Goal: Task Accomplishment & Management: Manage account settings

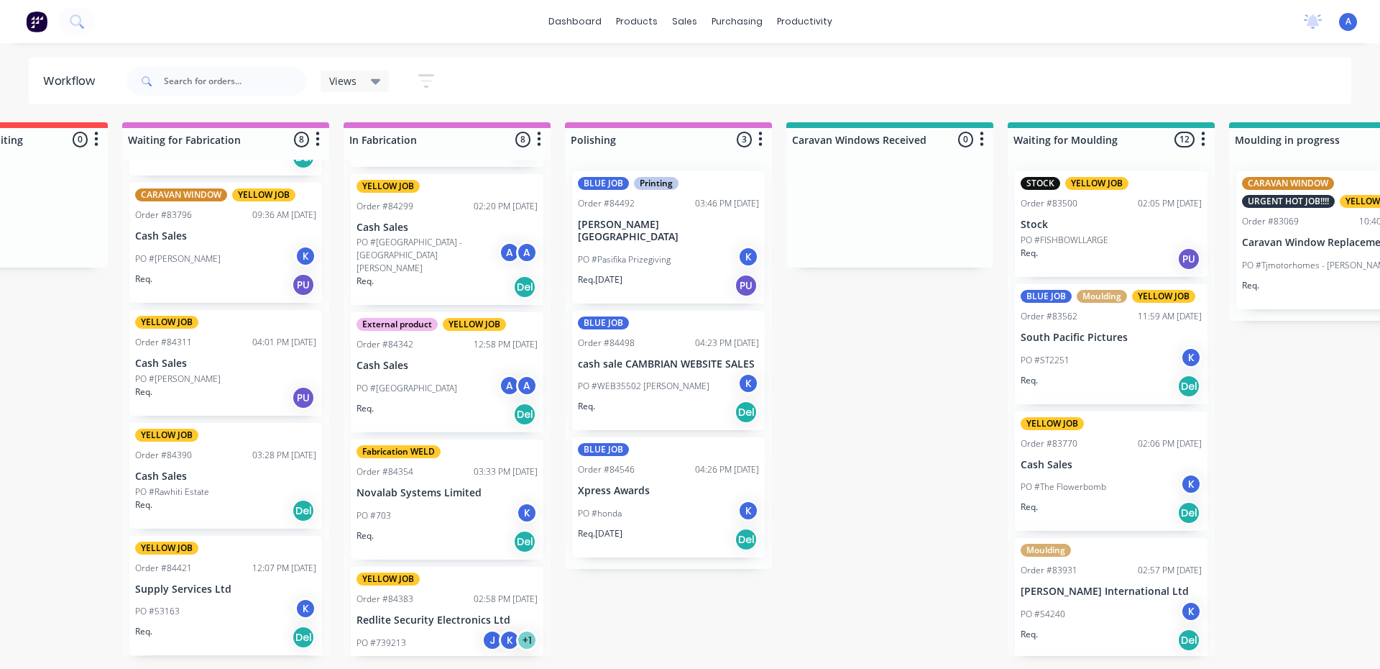
scroll to position [255, 0]
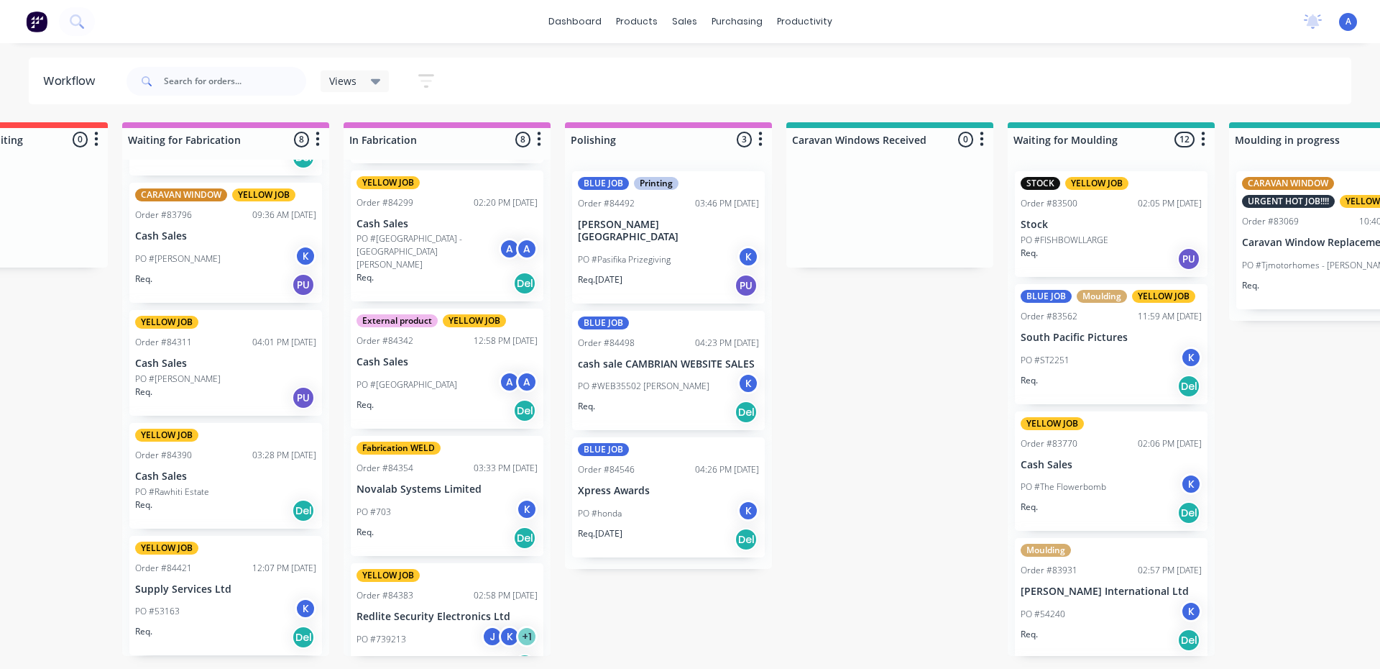
click at [439, 483] on p "Novalab Systems Limited" at bounding box center [447, 489] width 181 height 12
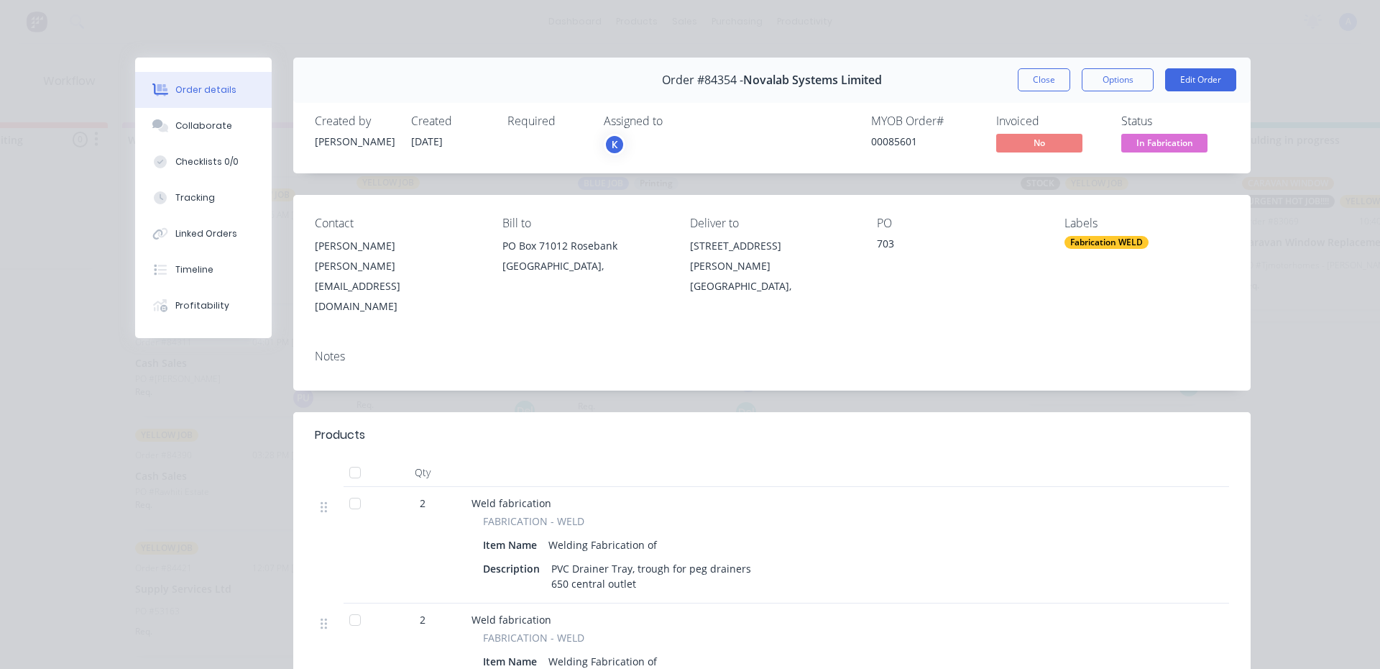
click at [1181, 142] on span "In Fabrication" at bounding box center [1165, 143] width 86 height 18
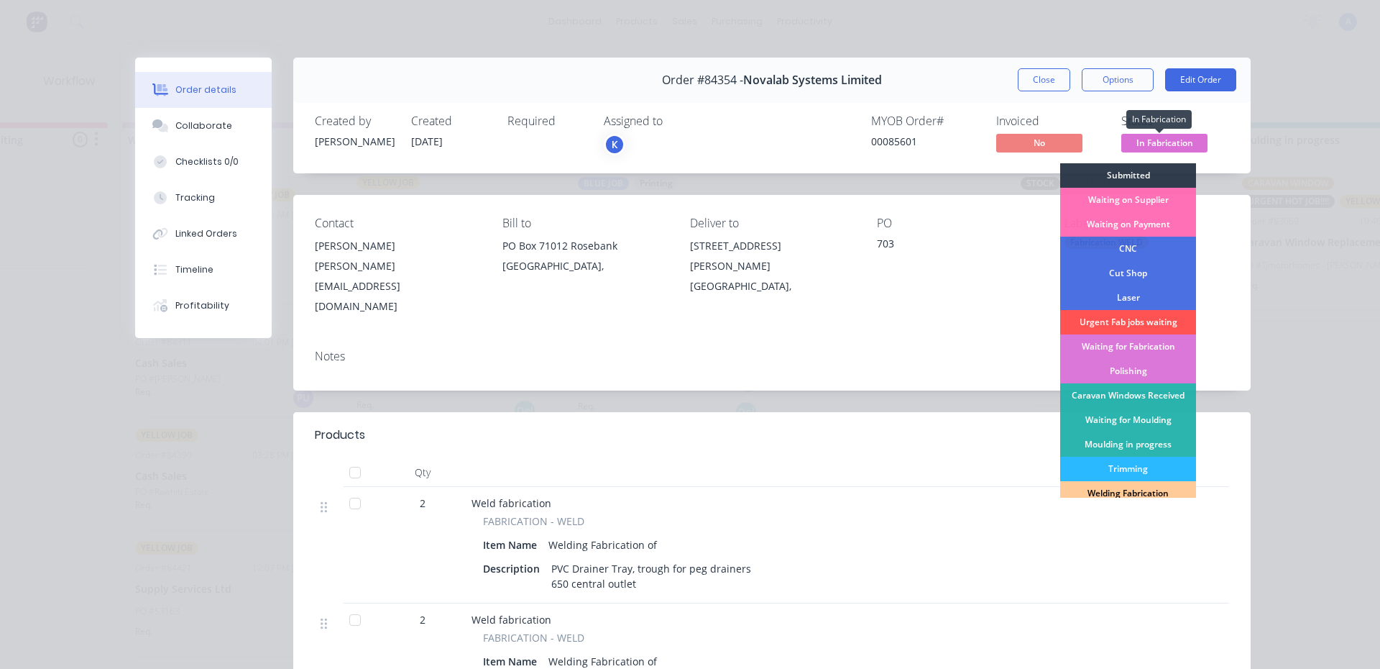
click at [1146, 503] on div "Welding Fabrication" at bounding box center [1128, 493] width 136 height 24
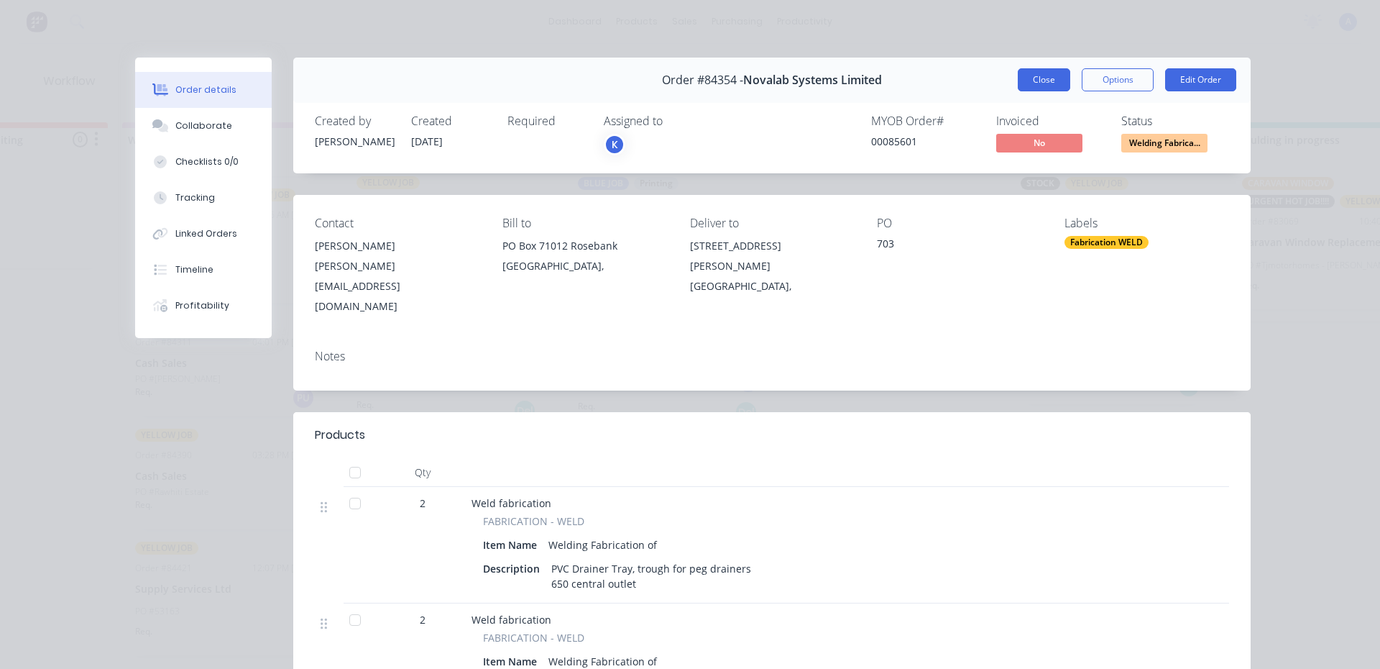
click at [1038, 83] on button "Close" at bounding box center [1044, 79] width 52 height 23
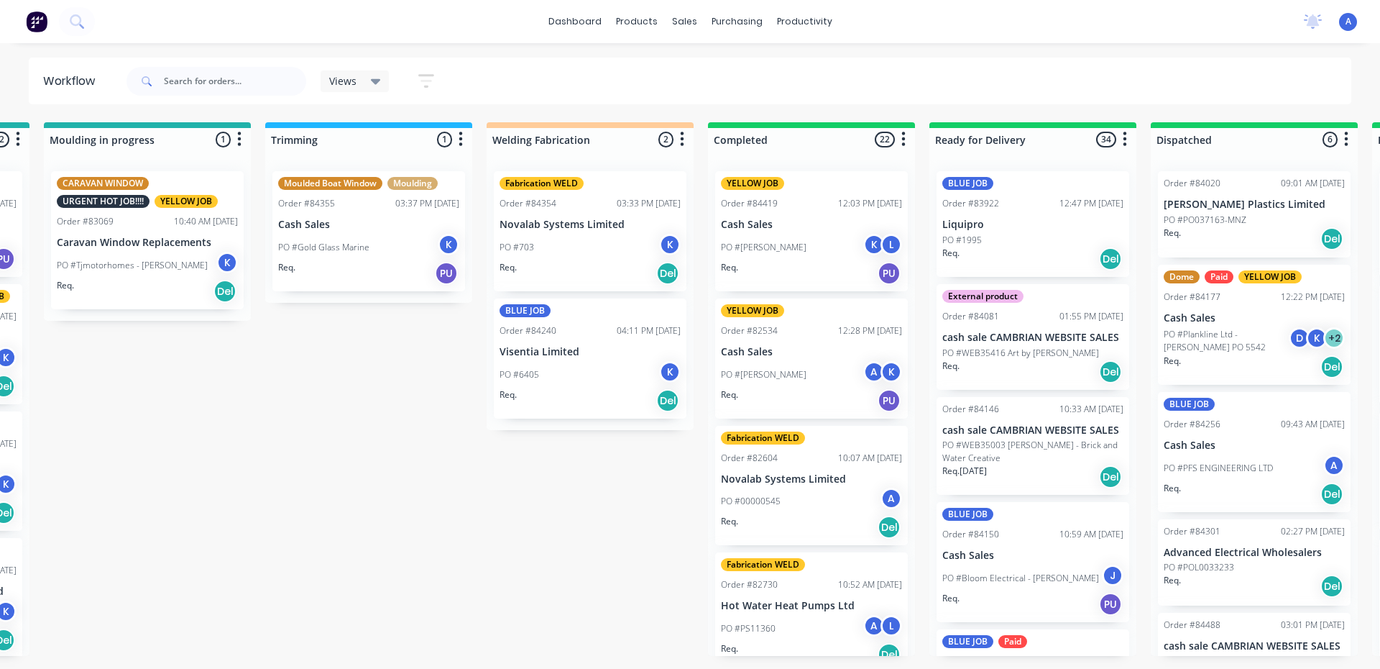
scroll to position [0, 2649]
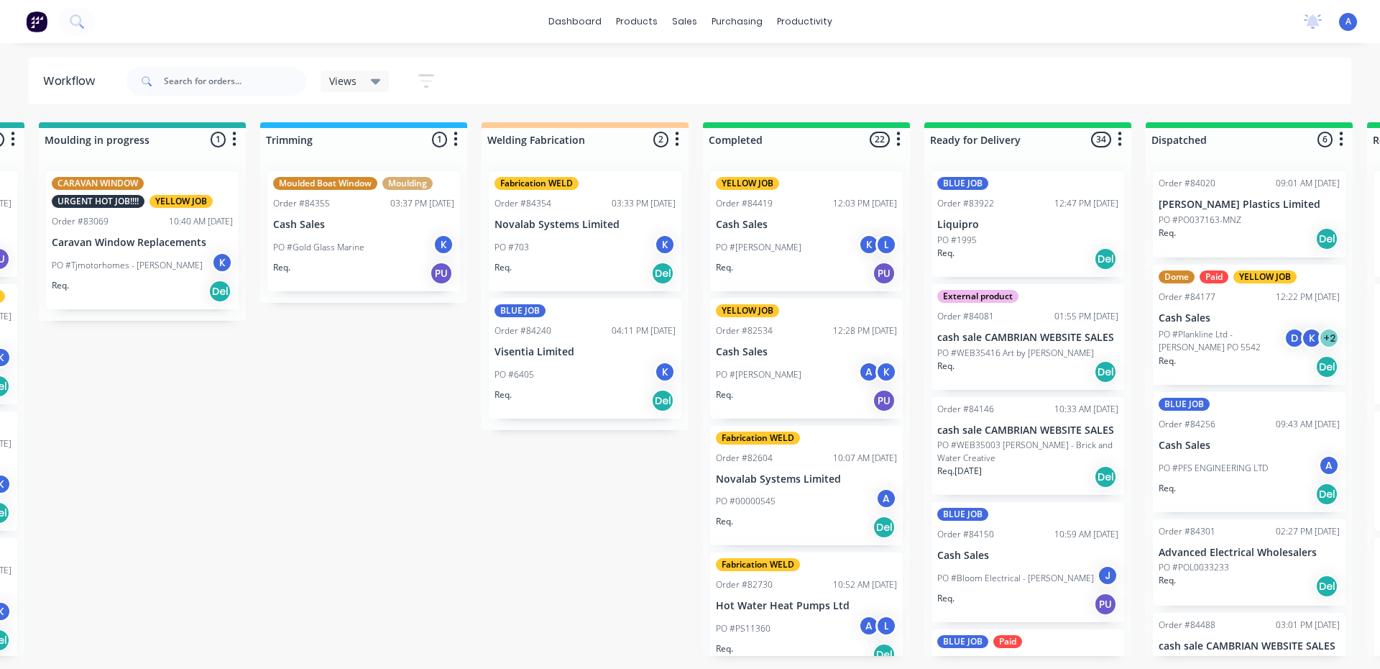
click at [599, 227] on p "Novalab Systems Limited" at bounding box center [585, 225] width 181 height 12
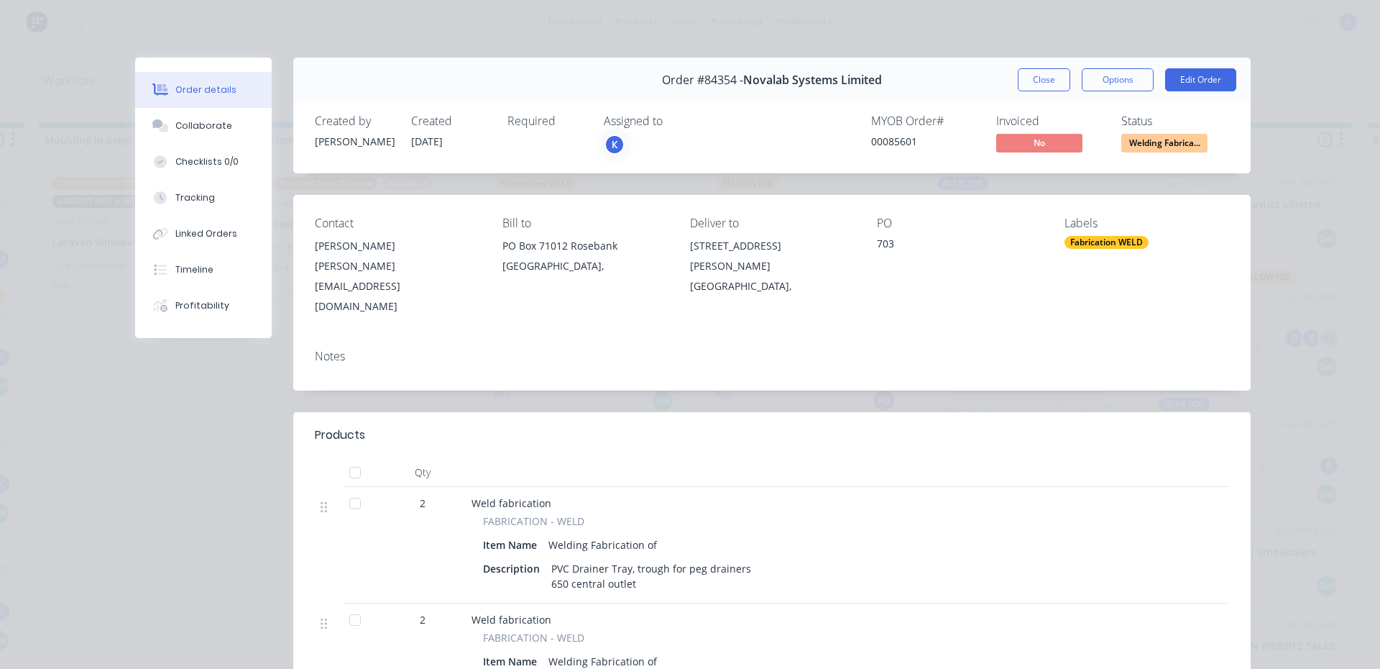
click at [618, 137] on div "K" at bounding box center [615, 145] width 22 height 22
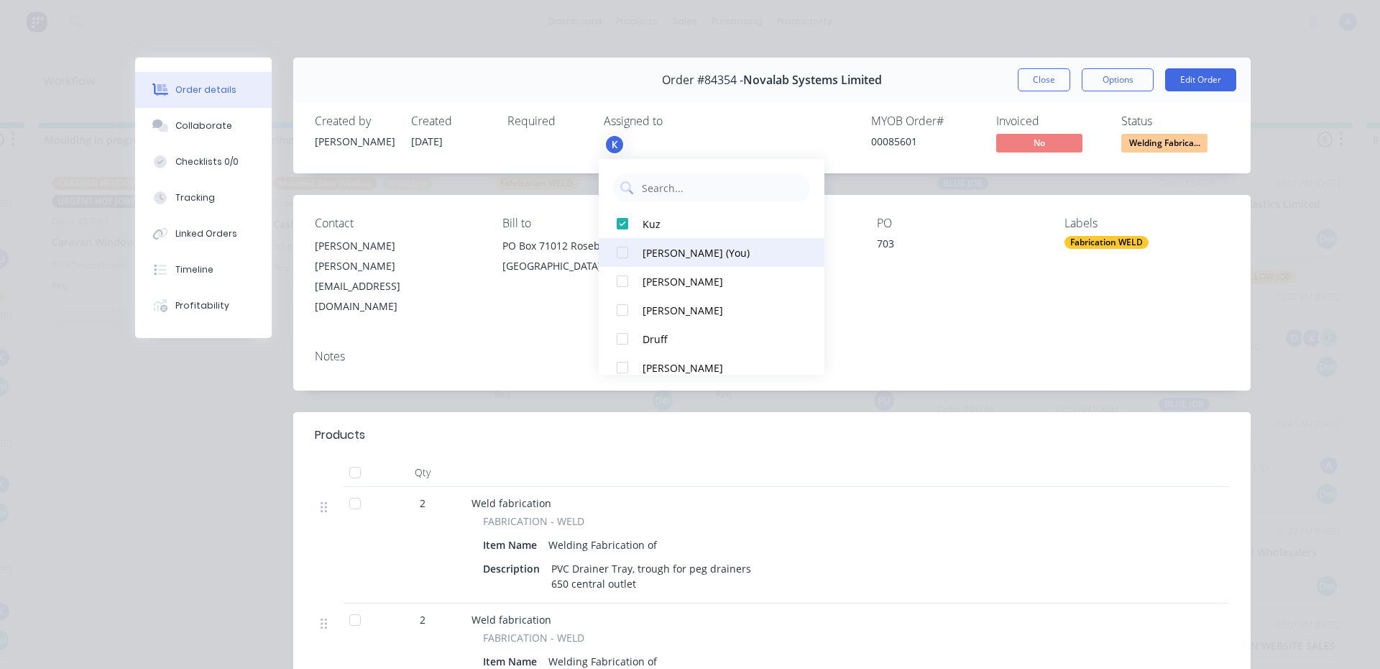
click at [679, 257] on div "[PERSON_NAME] (You)" at bounding box center [719, 252] width 152 height 15
click at [1042, 86] on button "Close" at bounding box center [1044, 79] width 52 height 23
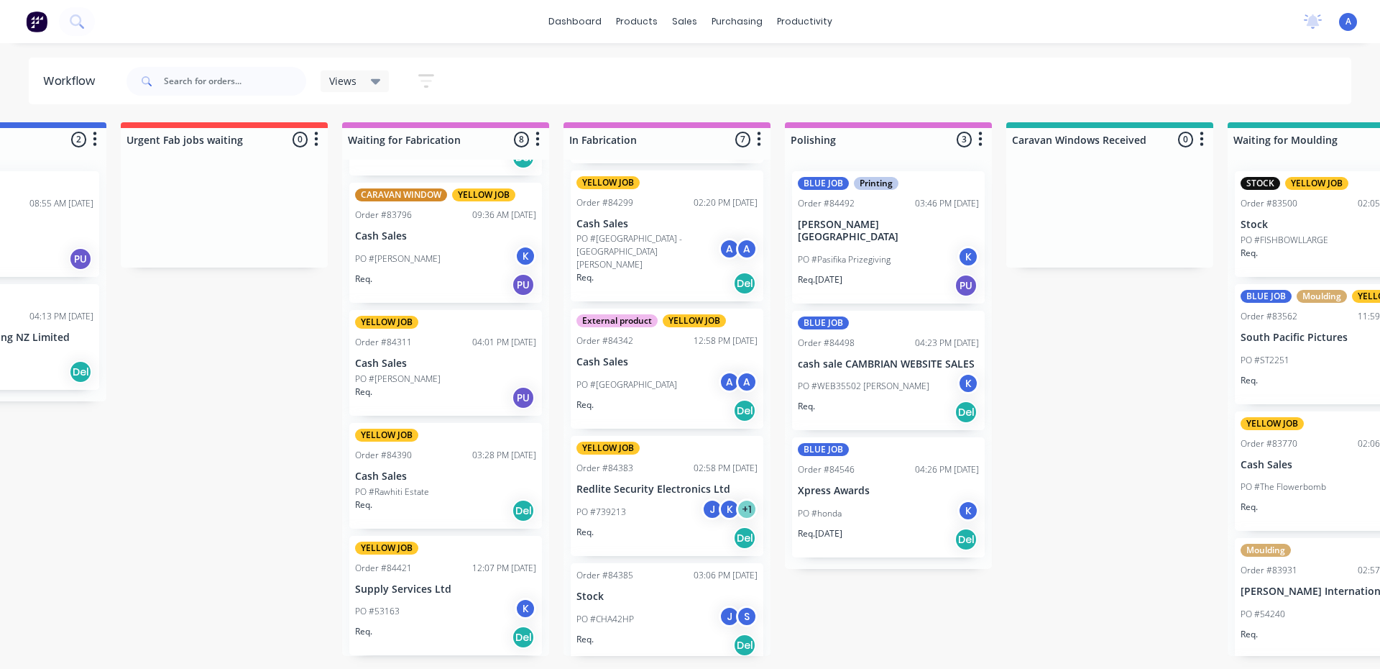
scroll to position [0, 1234]
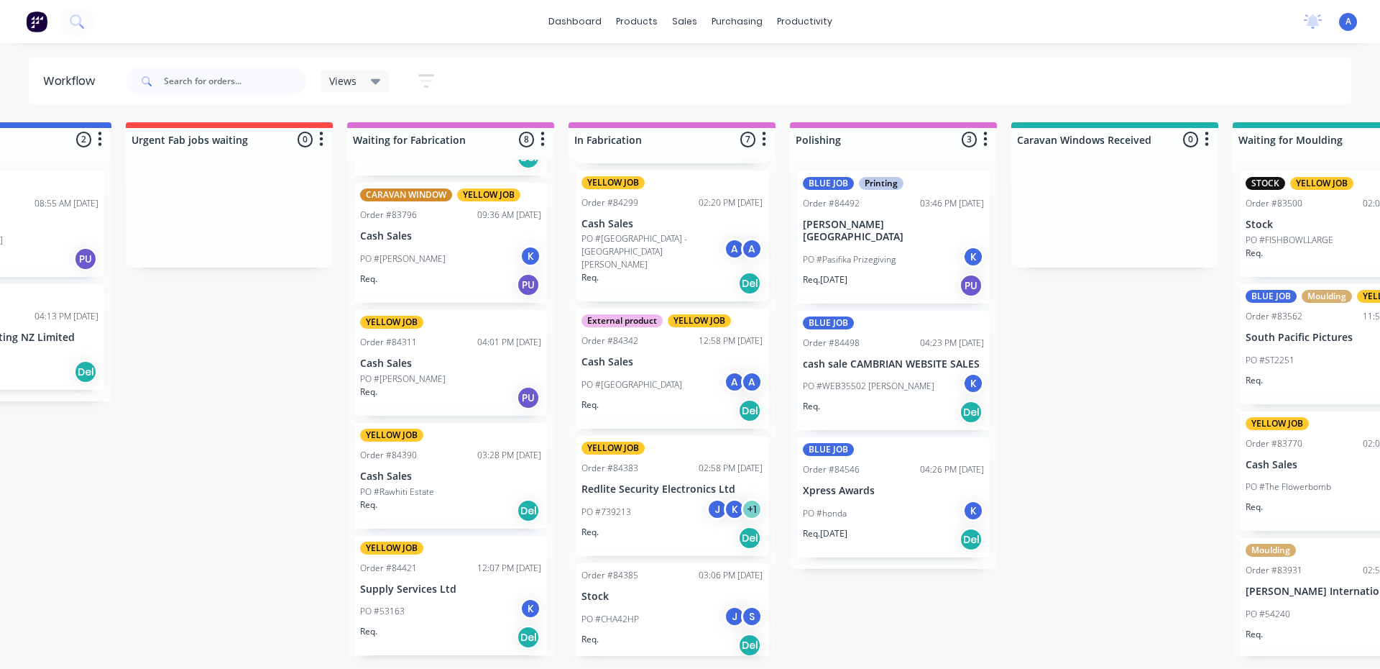
click at [358, 77] on div "Views" at bounding box center [355, 81] width 52 height 13
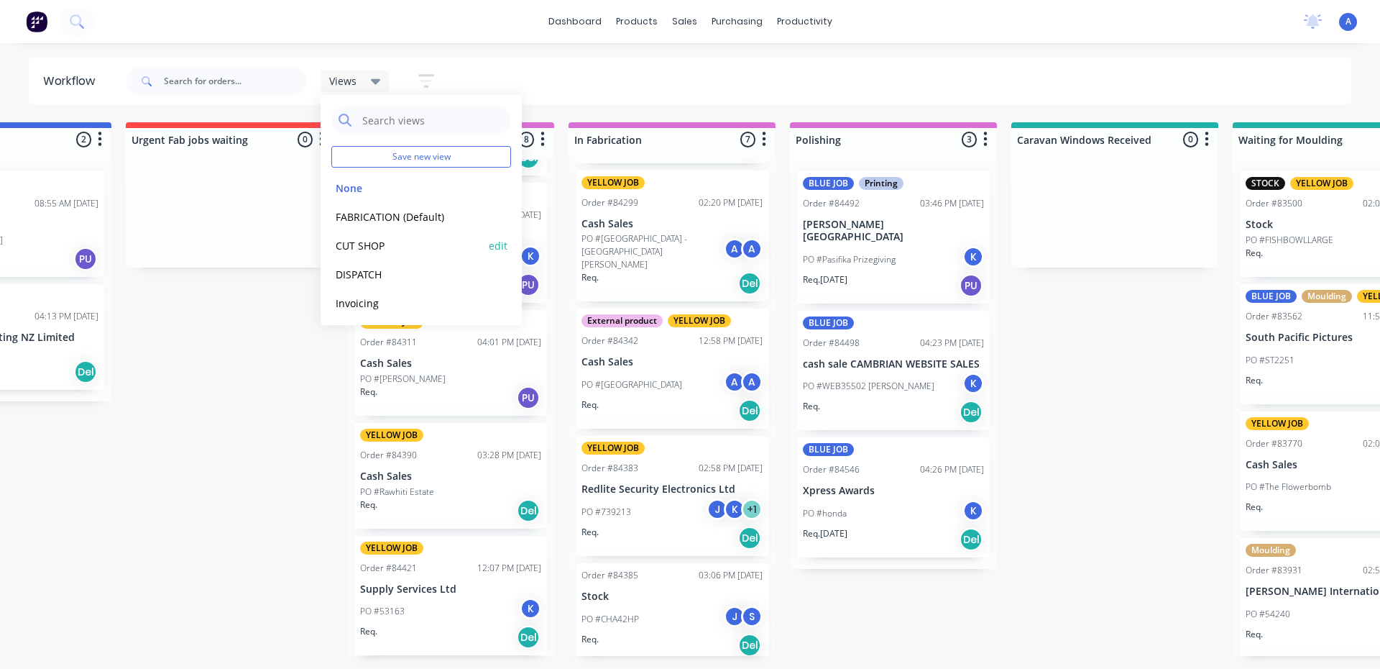
click at [393, 249] on button "CUT SHOP" at bounding box center [407, 245] width 153 height 17
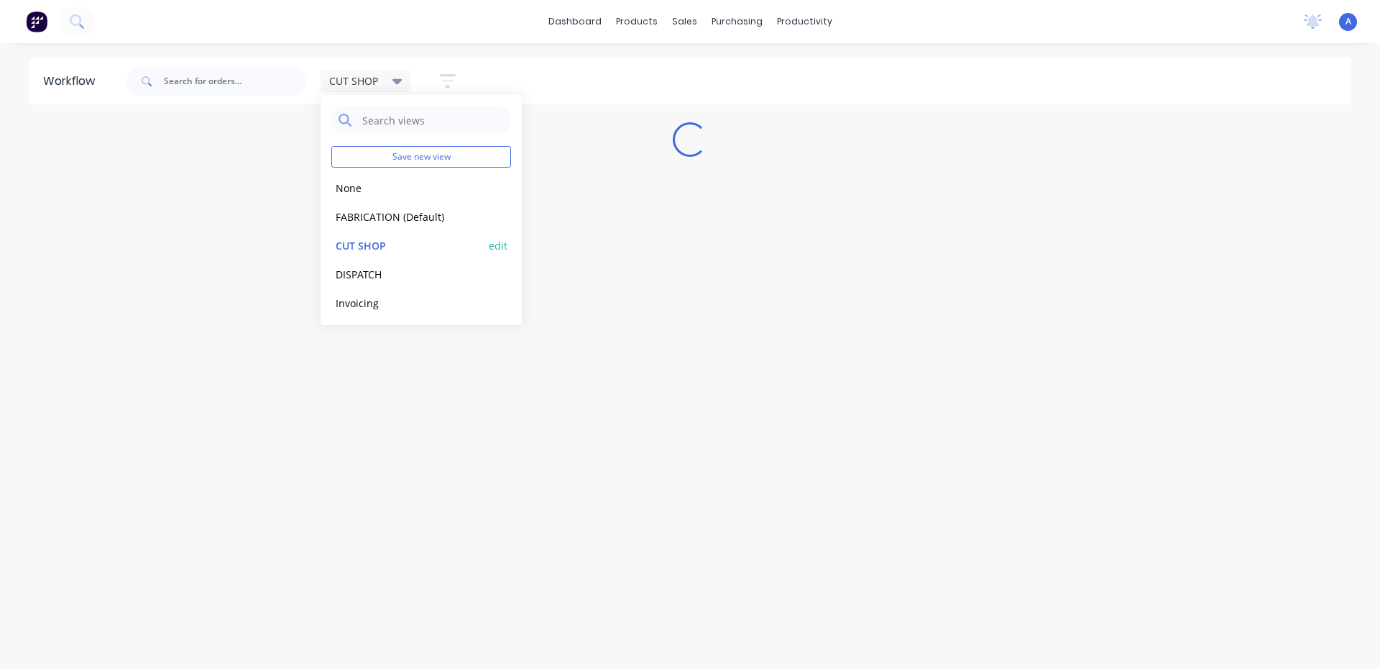
scroll to position [0, 0]
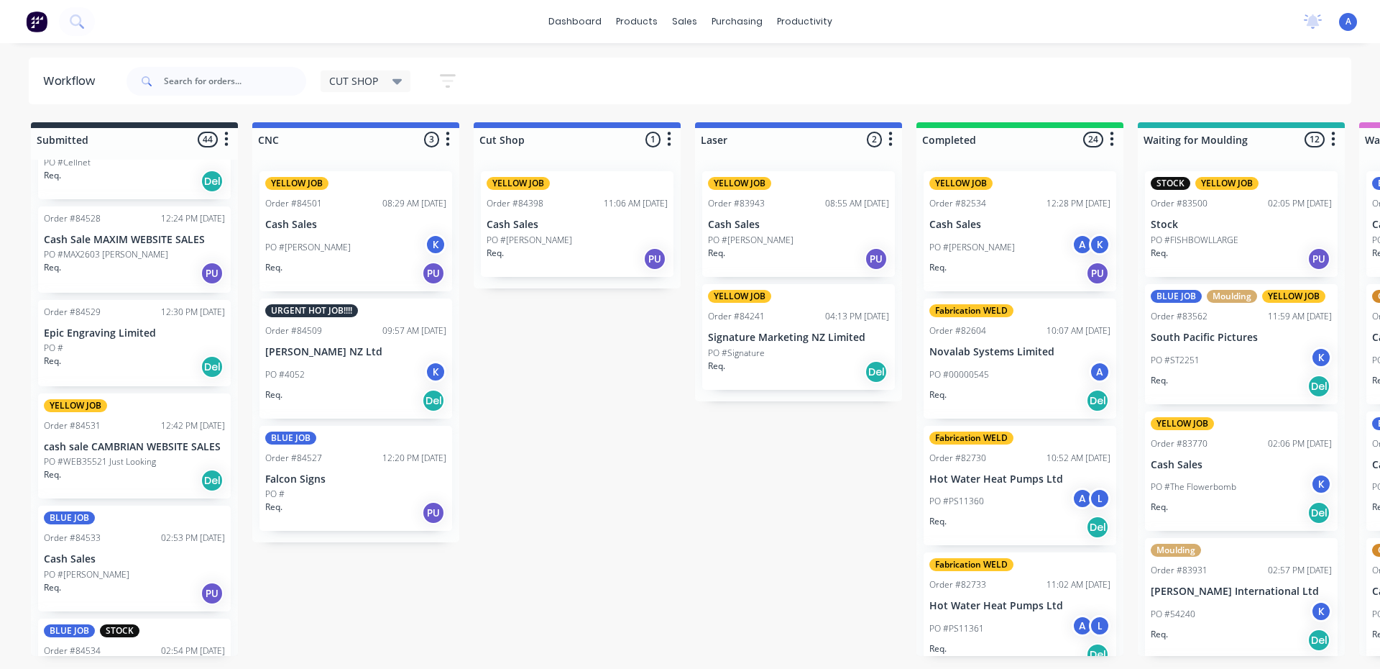
scroll to position [3396, 0]
click at [145, 358] on div "Req. Del" at bounding box center [134, 368] width 181 height 24
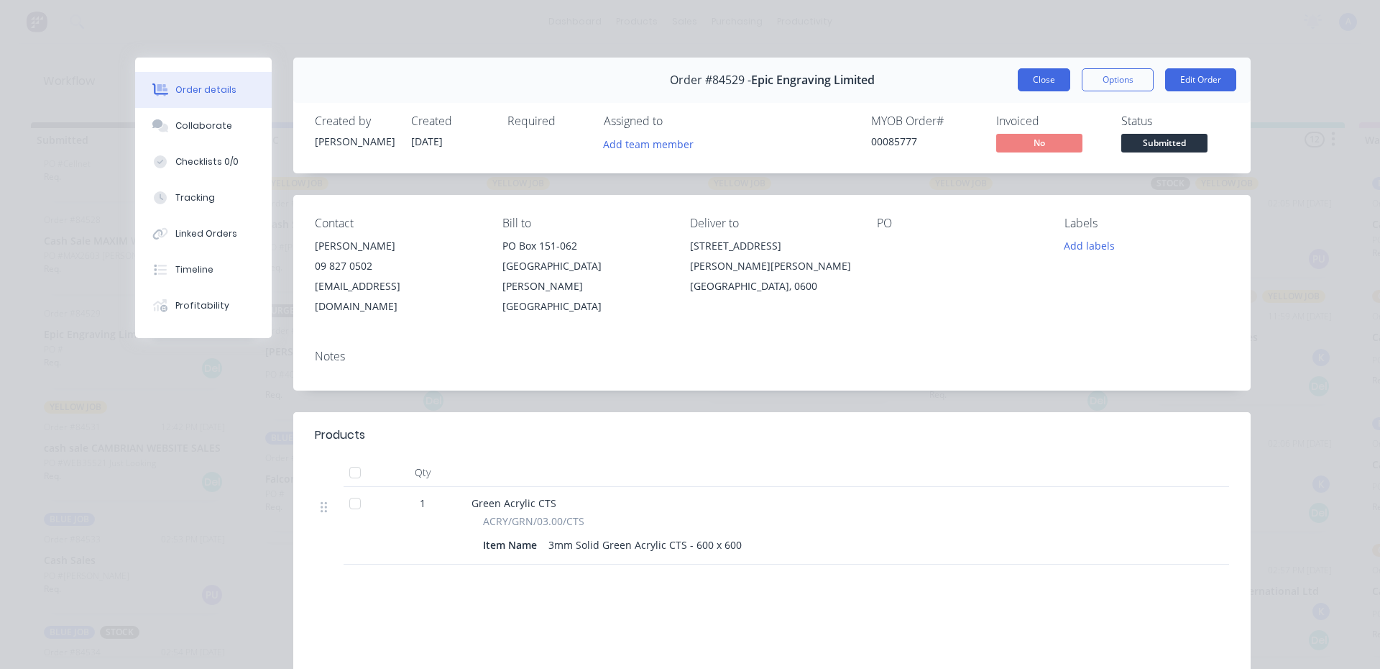
click at [1041, 86] on button "Close" at bounding box center [1044, 79] width 52 height 23
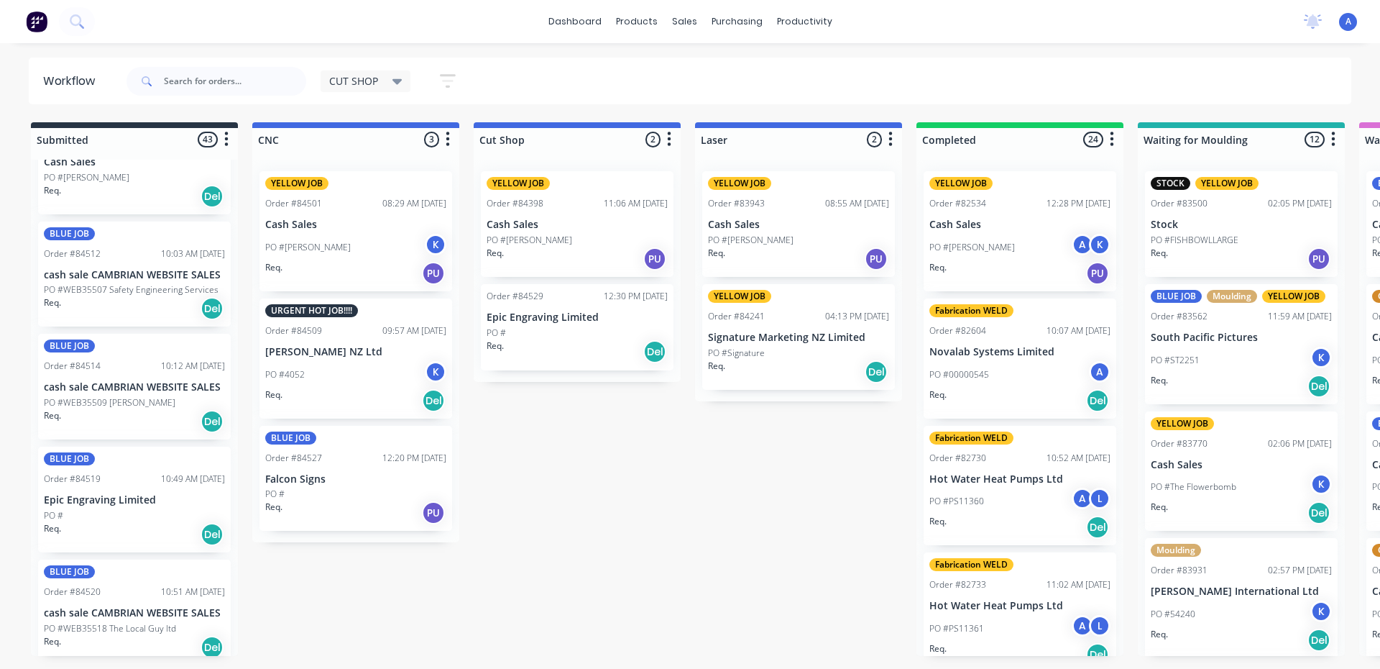
scroll to position [2794, 0]
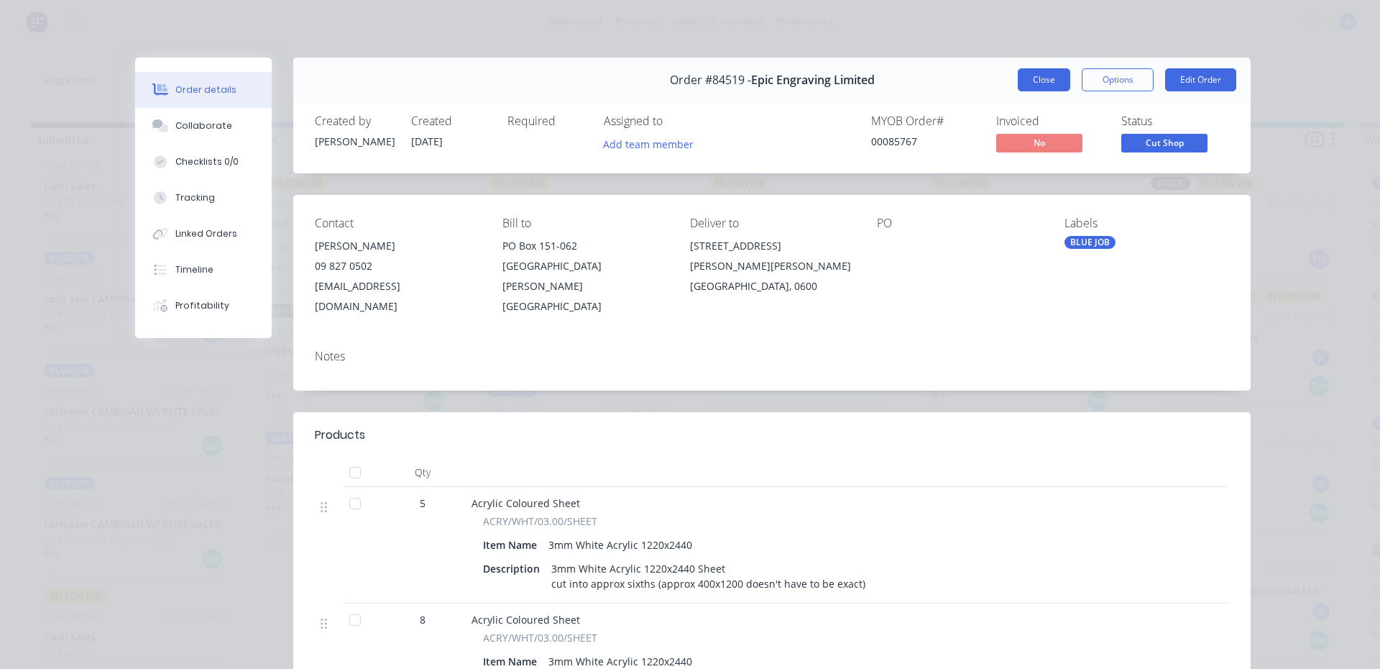
click at [1036, 88] on button "Close" at bounding box center [1044, 79] width 52 height 23
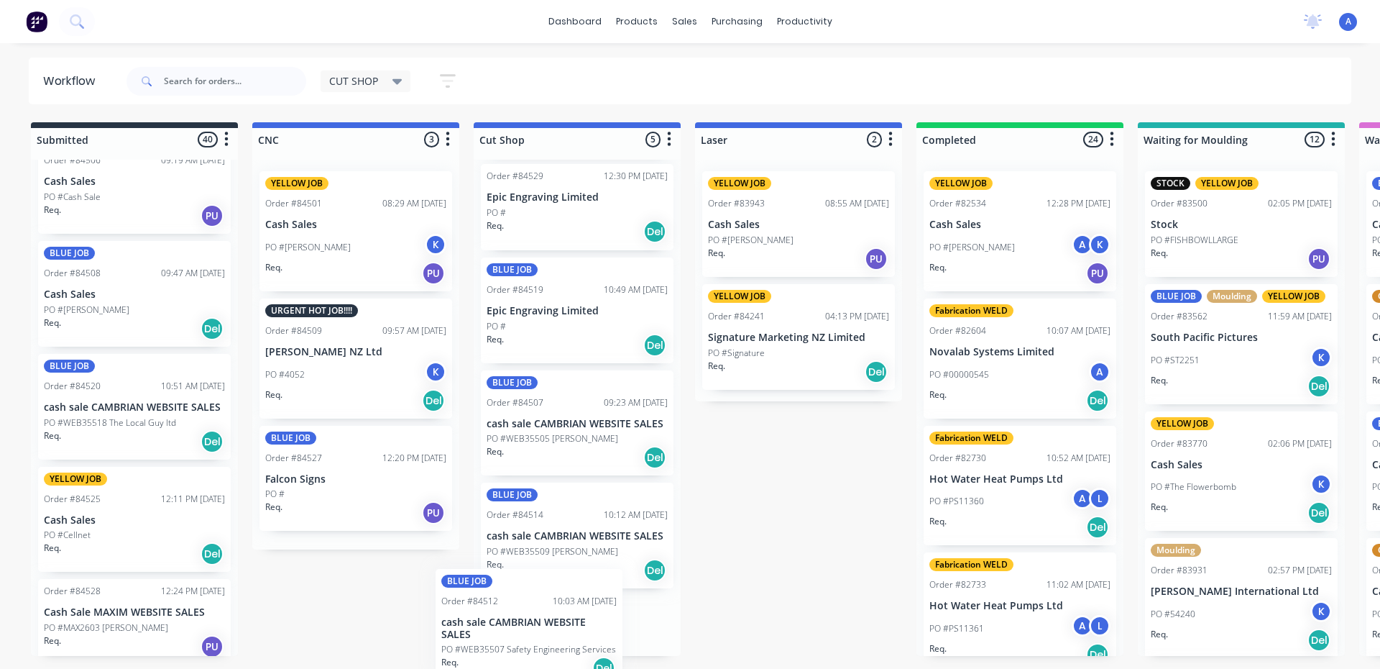
scroll to position [148, 0]
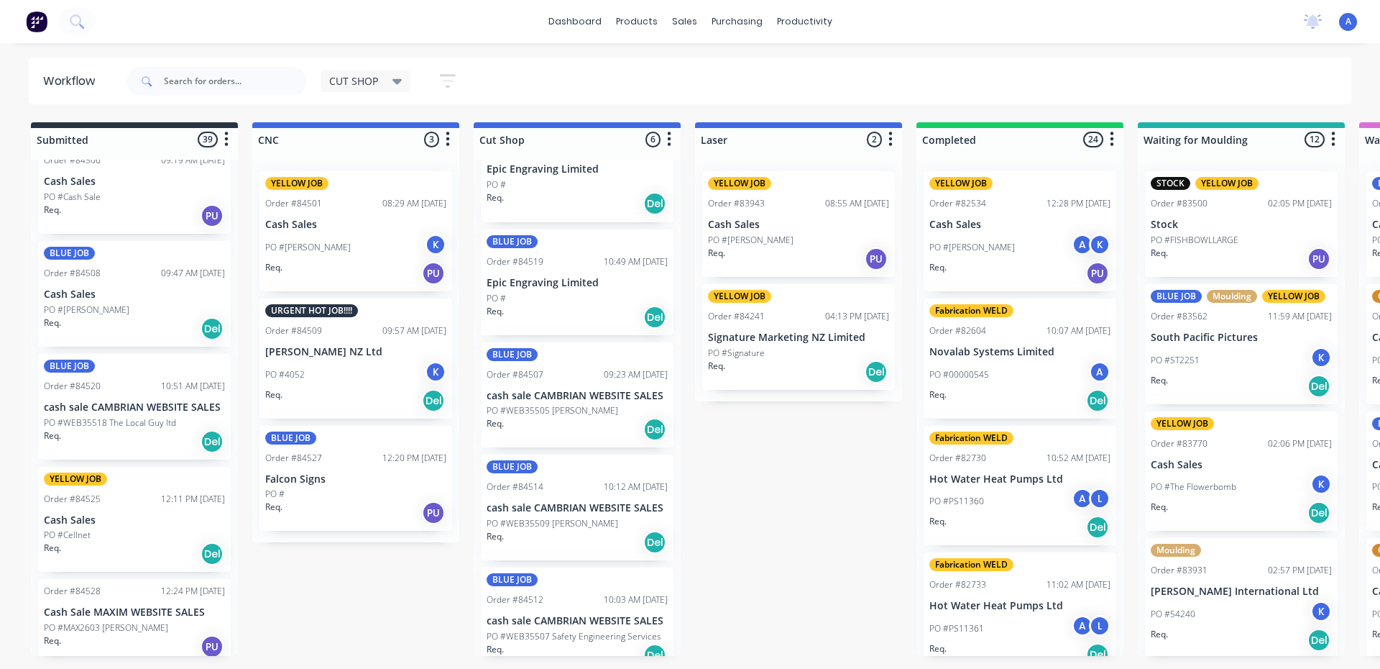
click at [586, 422] on div "Req. Del" at bounding box center [577, 429] width 181 height 24
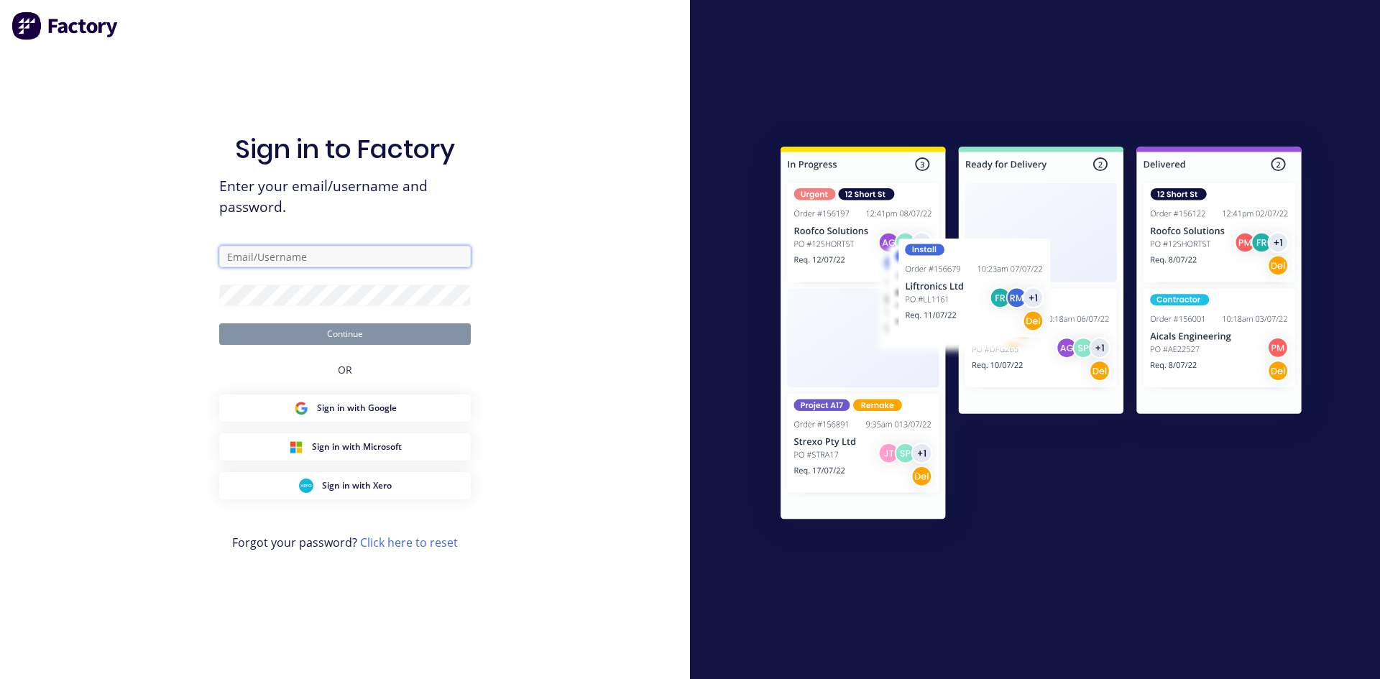
type input "[EMAIL_ADDRESS][DOMAIN_NAME]"
click at [388, 339] on button "Continue" at bounding box center [345, 335] width 252 height 22
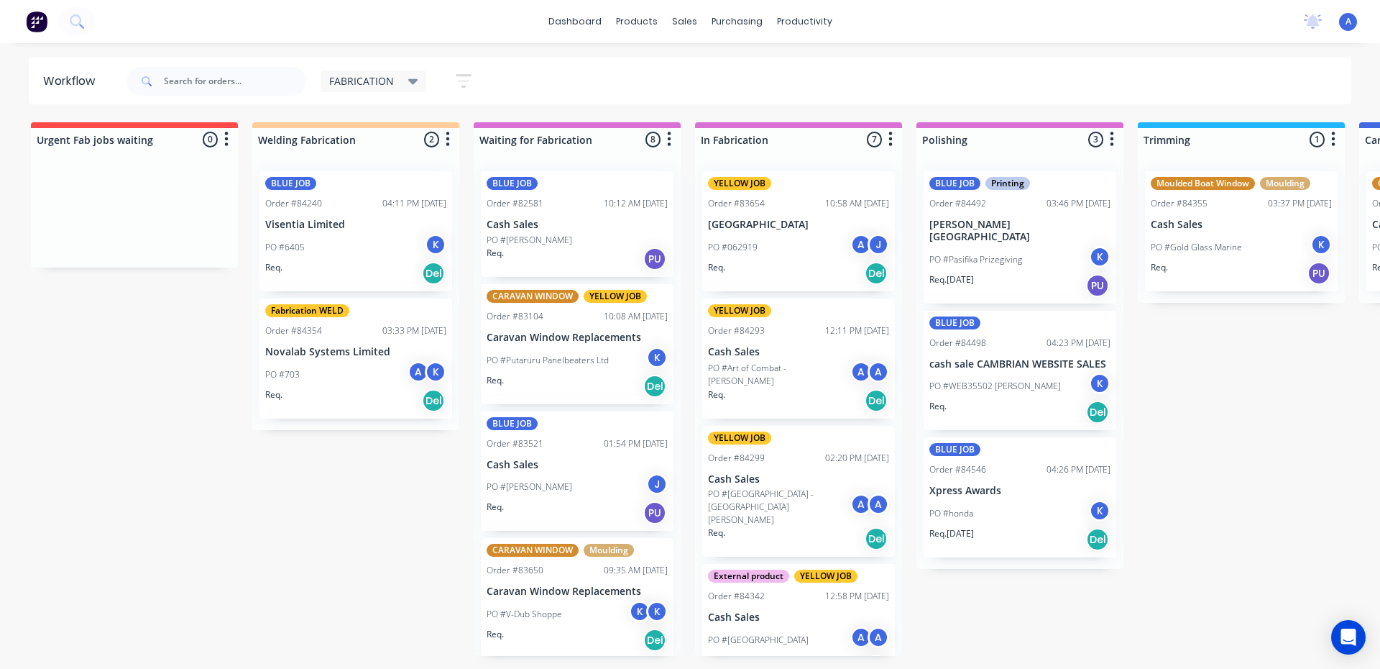
click at [410, 80] on icon at bounding box center [413, 82] width 10 height 6
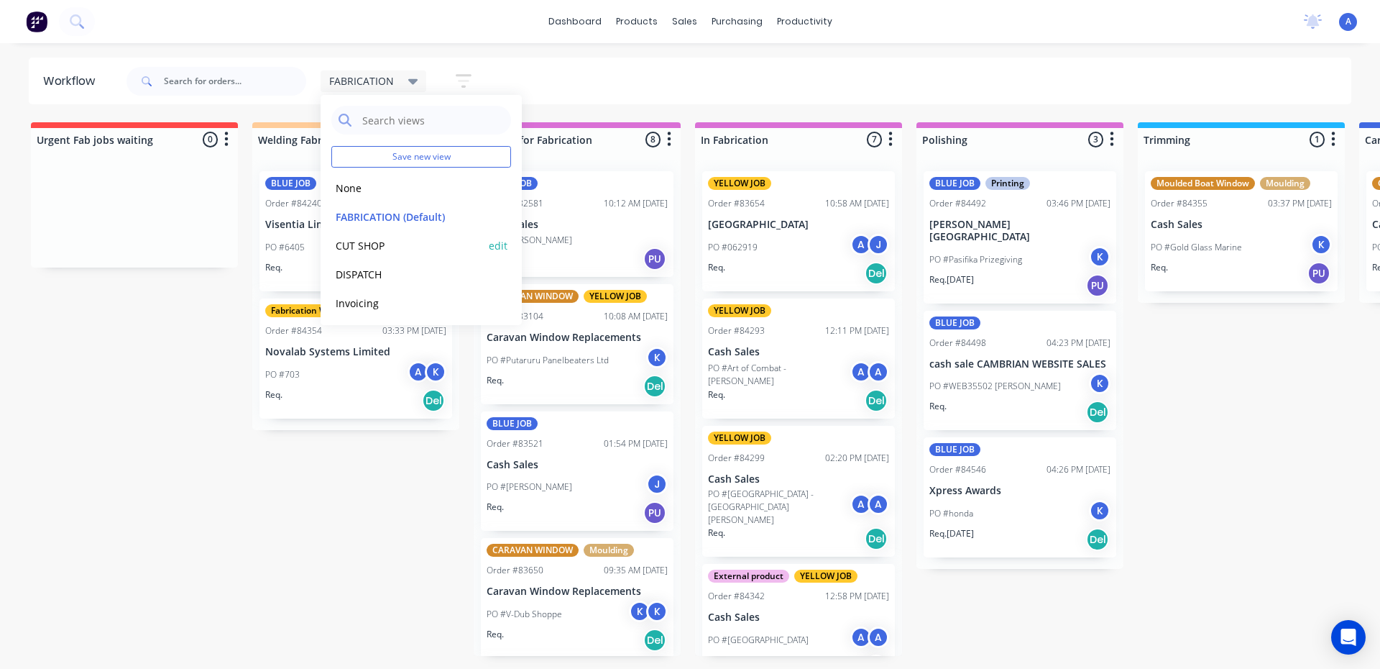
click at [378, 251] on button "CUT SHOP" at bounding box center [407, 245] width 153 height 17
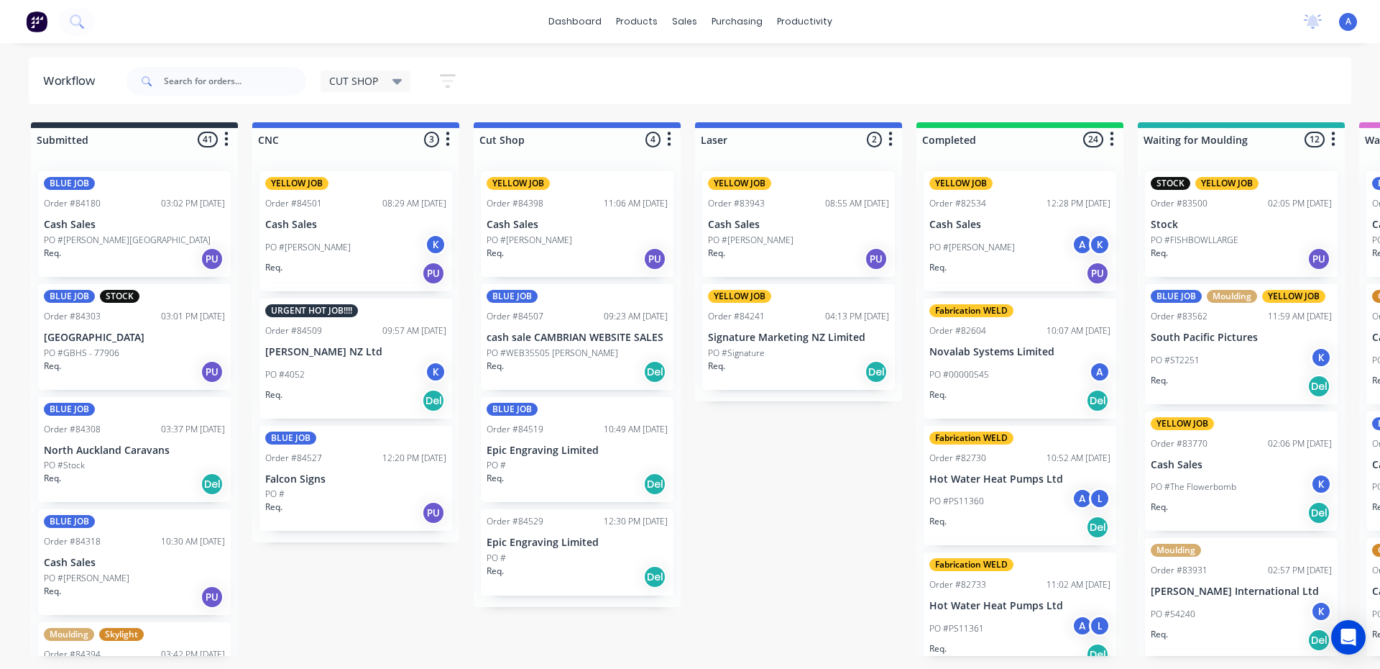
click at [564, 371] on div "Req. Del" at bounding box center [577, 371] width 181 height 24
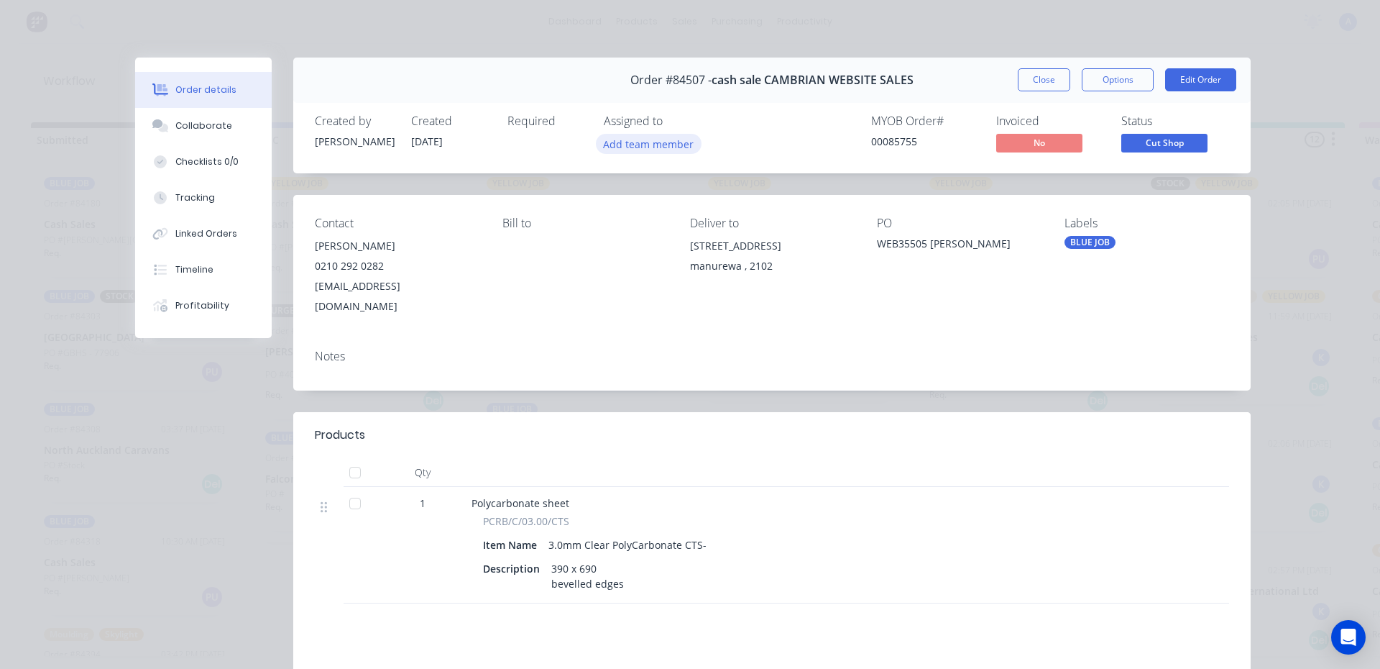
click at [669, 150] on button "Add team member" at bounding box center [649, 143] width 106 height 19
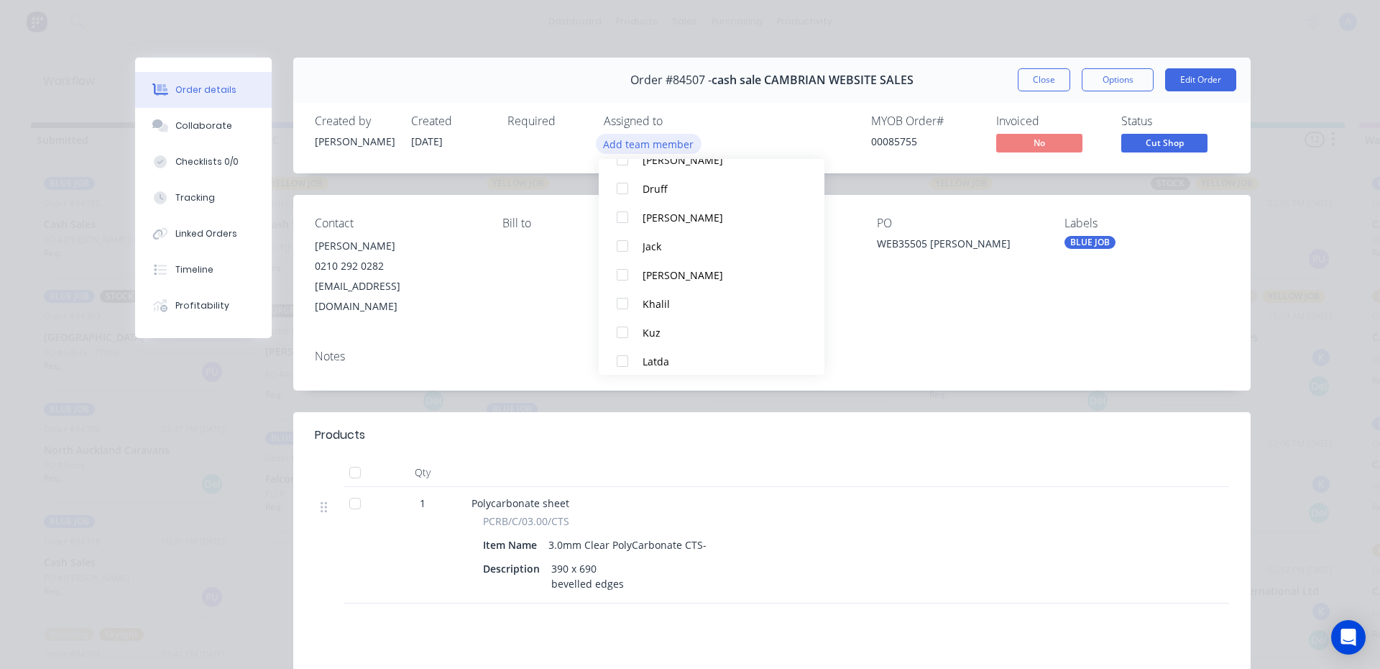
scroll to position [122, 0]
click at [662, 312] on button "Khalil" at bounding box center [712, 302] width 226 height 29
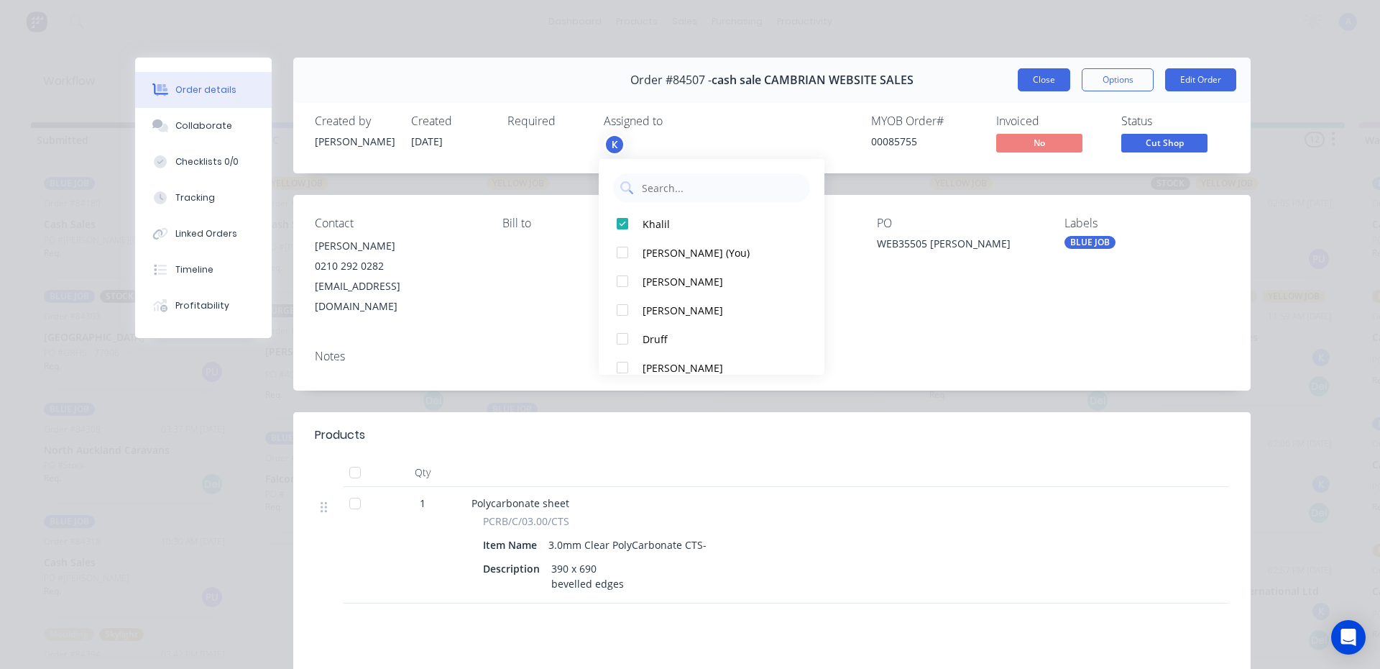
click at [1047, 90] on button "Close" at bounding box center [1044, 79] width 52 height 23
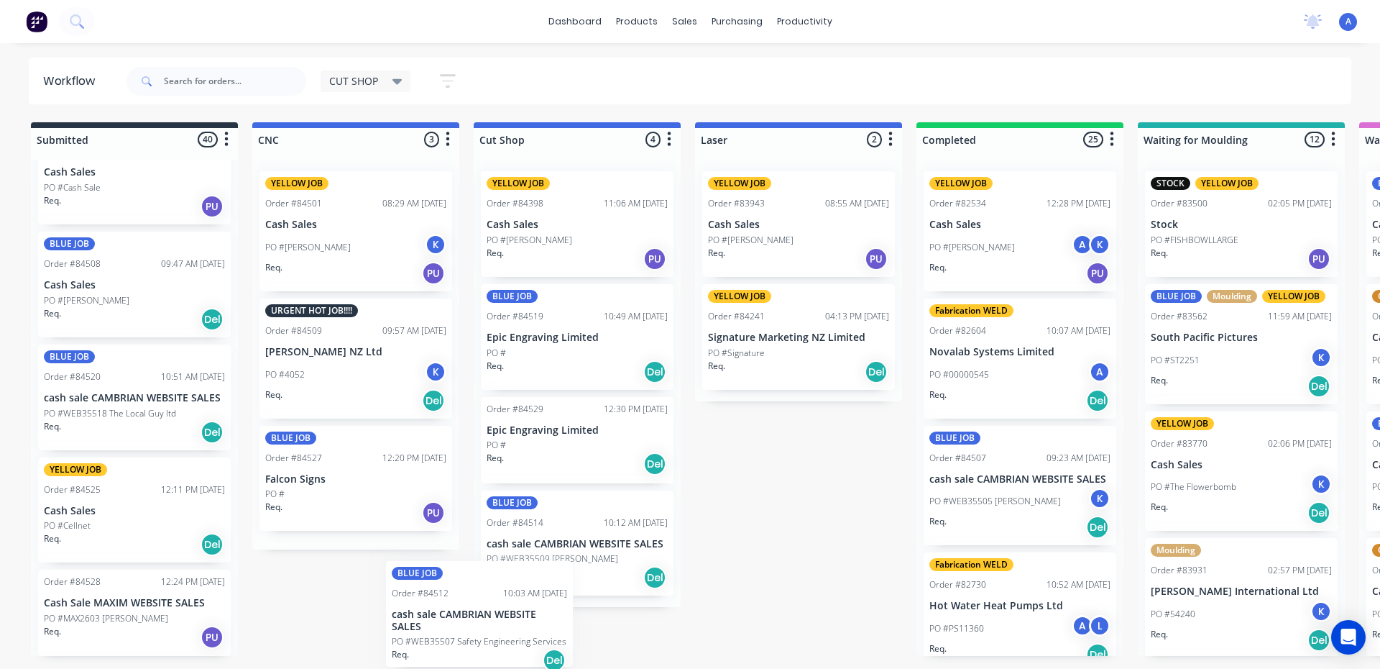
scroll to position [47, 0]
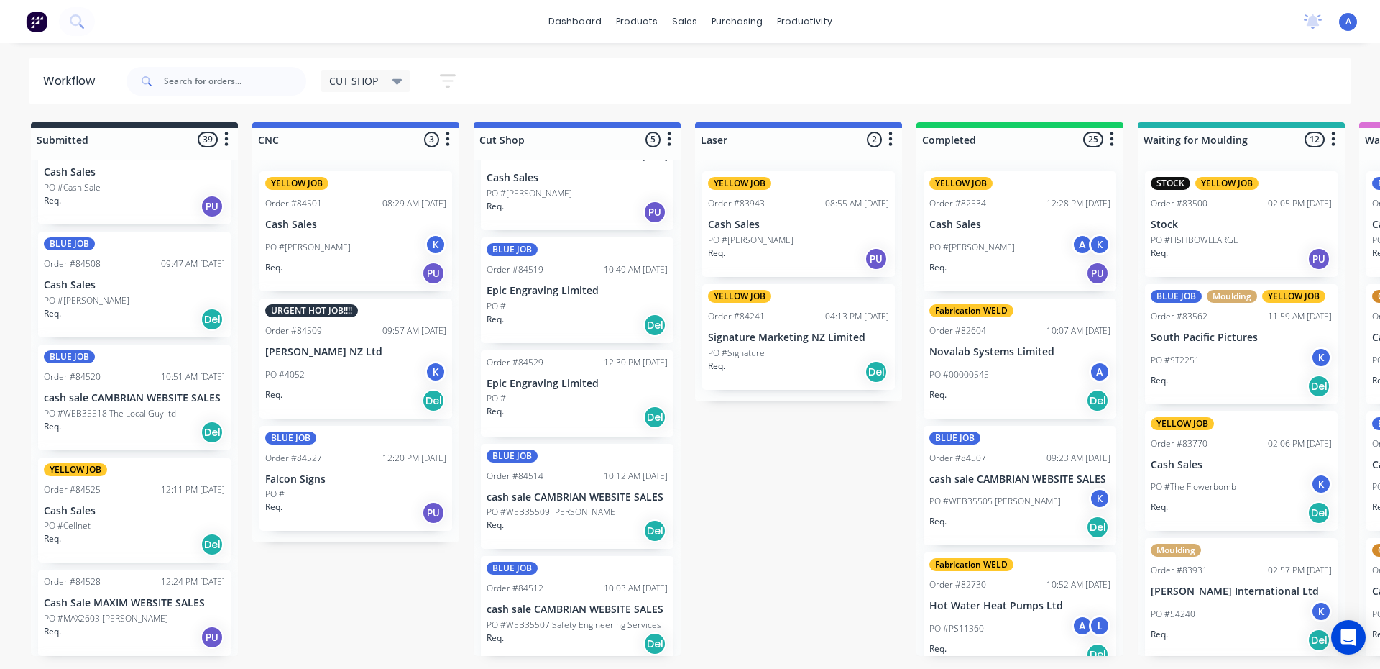
click at [544, 526] on div "Req. Del" at bounding box center [577, 530] width 181 height 24
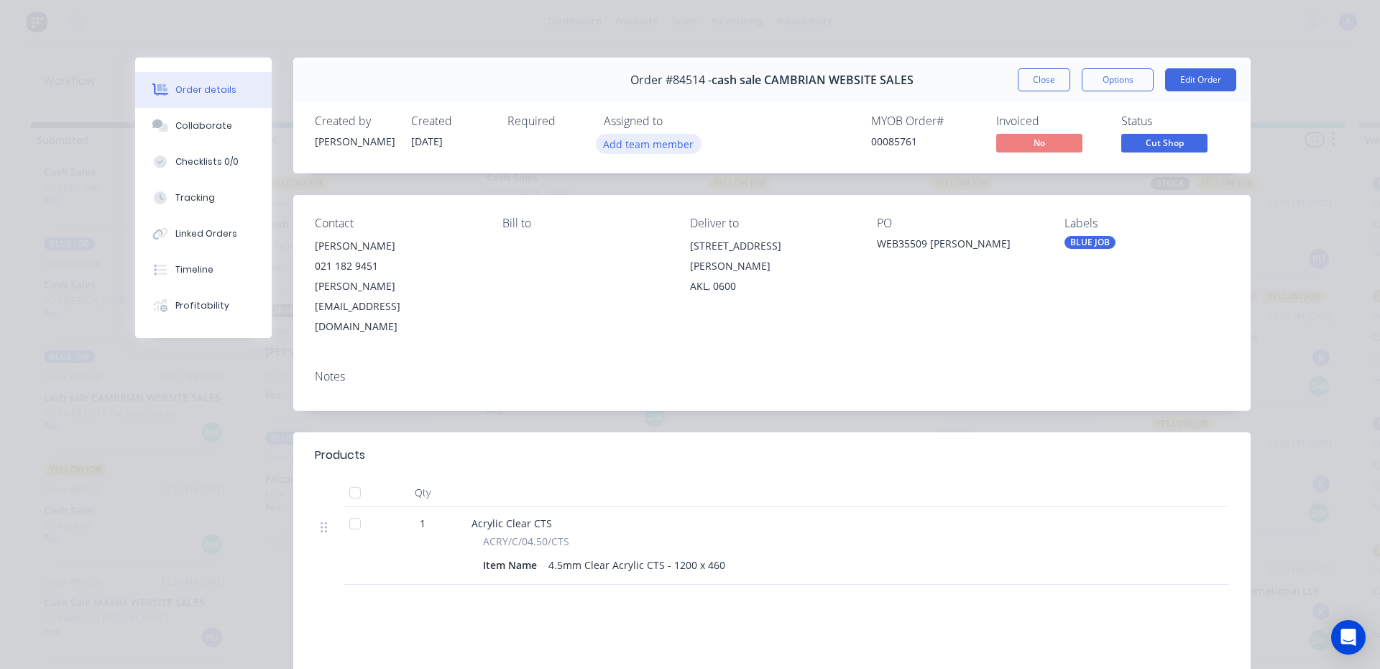
click at [643, 149] on button "Add team member" at bounding box center [649, 143] width 106 height 19
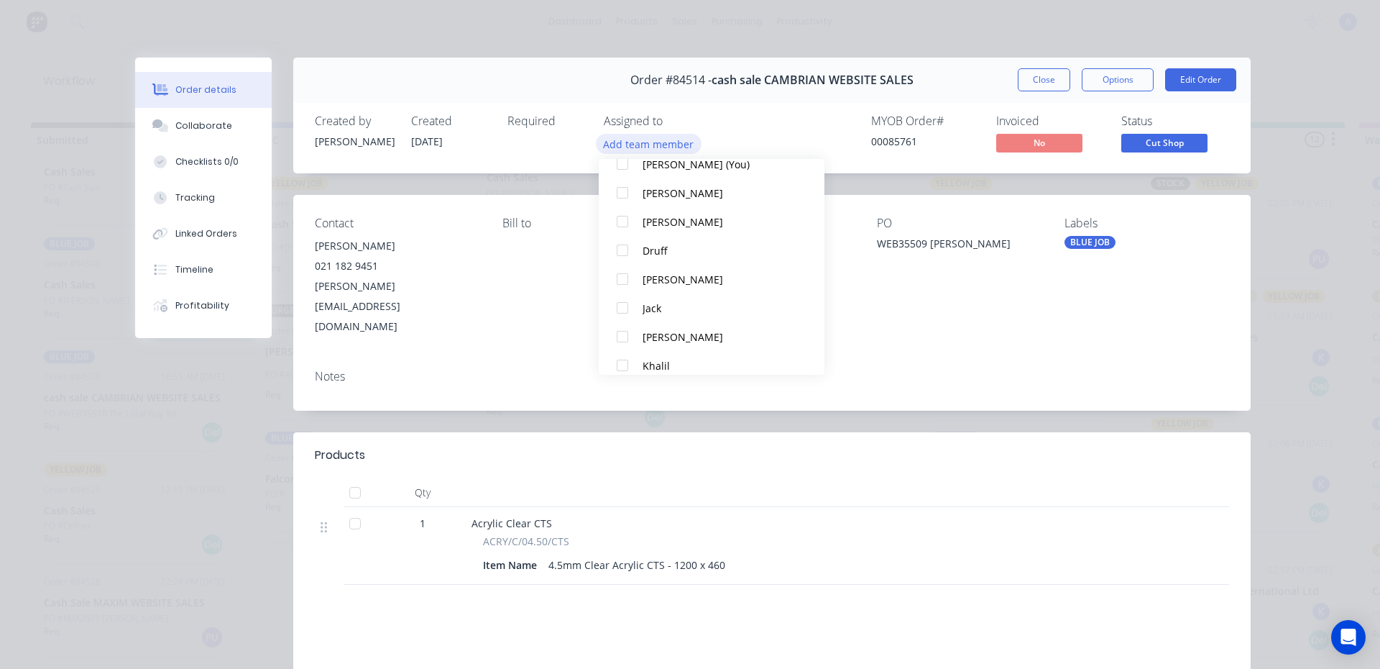
scroll to position [72, 0]
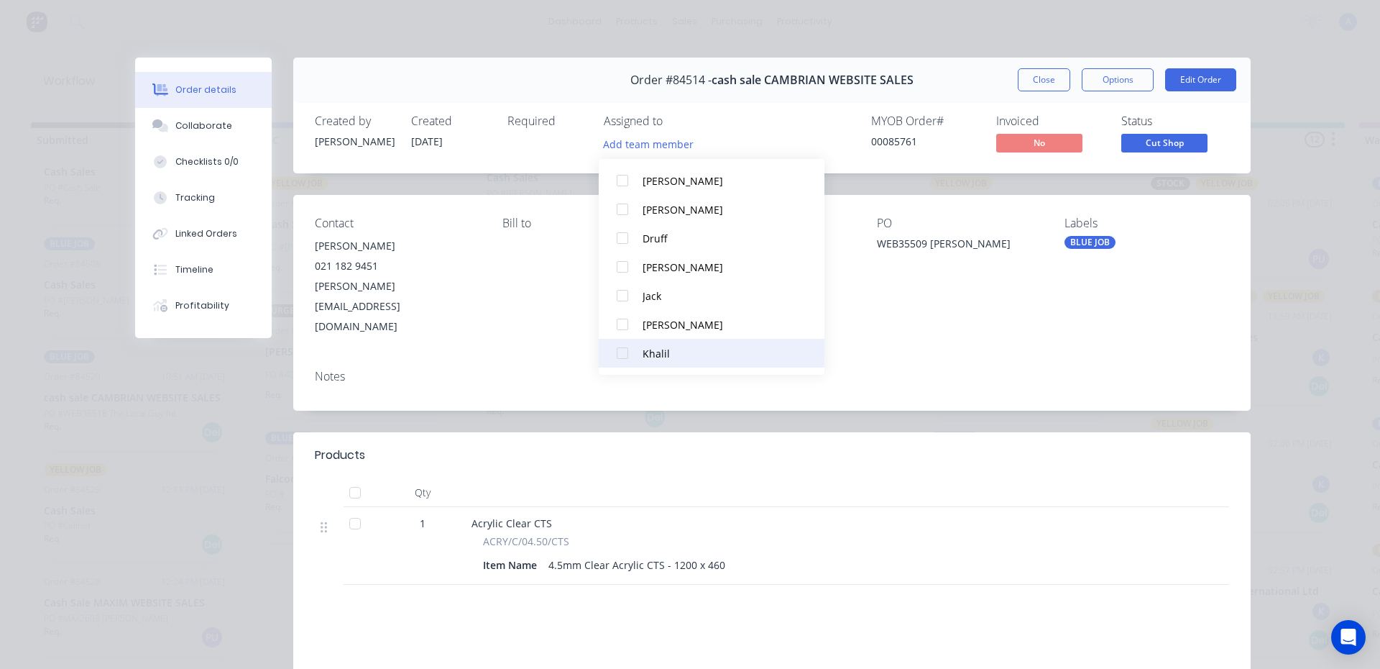
click at [656, 361] on button "Khalil" at bounding box center [712, 353] width 226 height 29
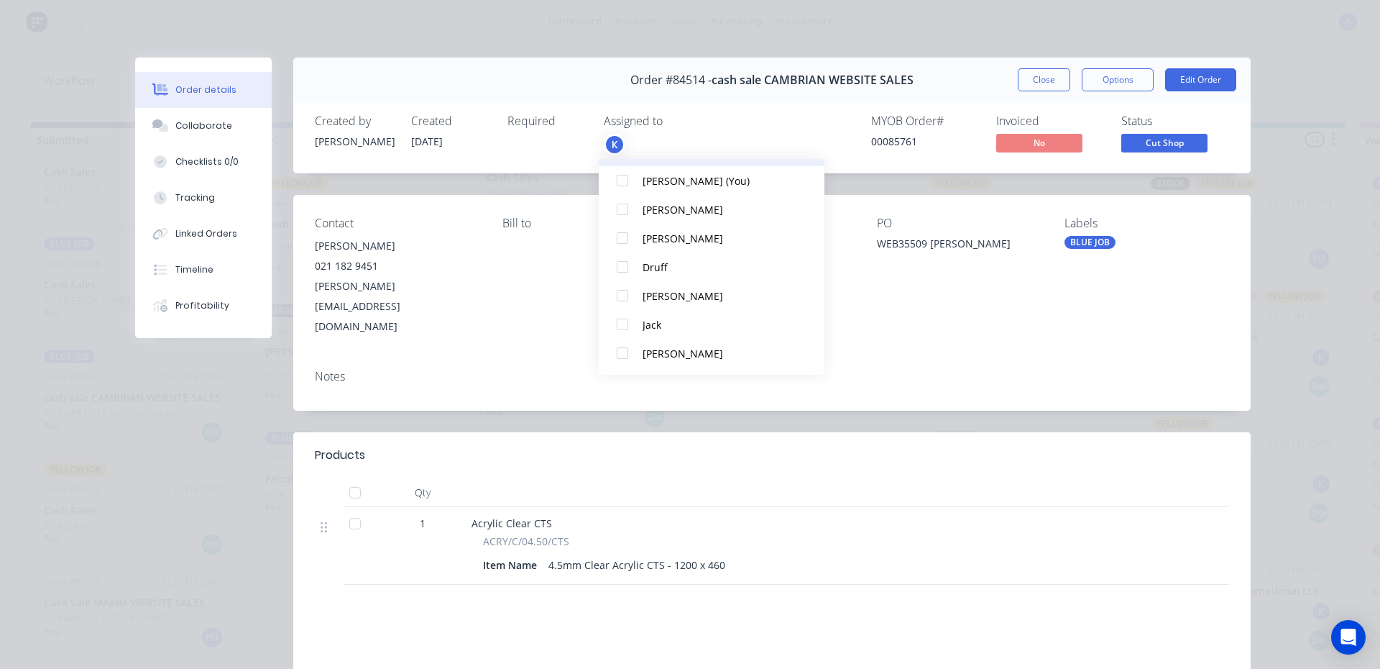
scroll to position [0, 0]
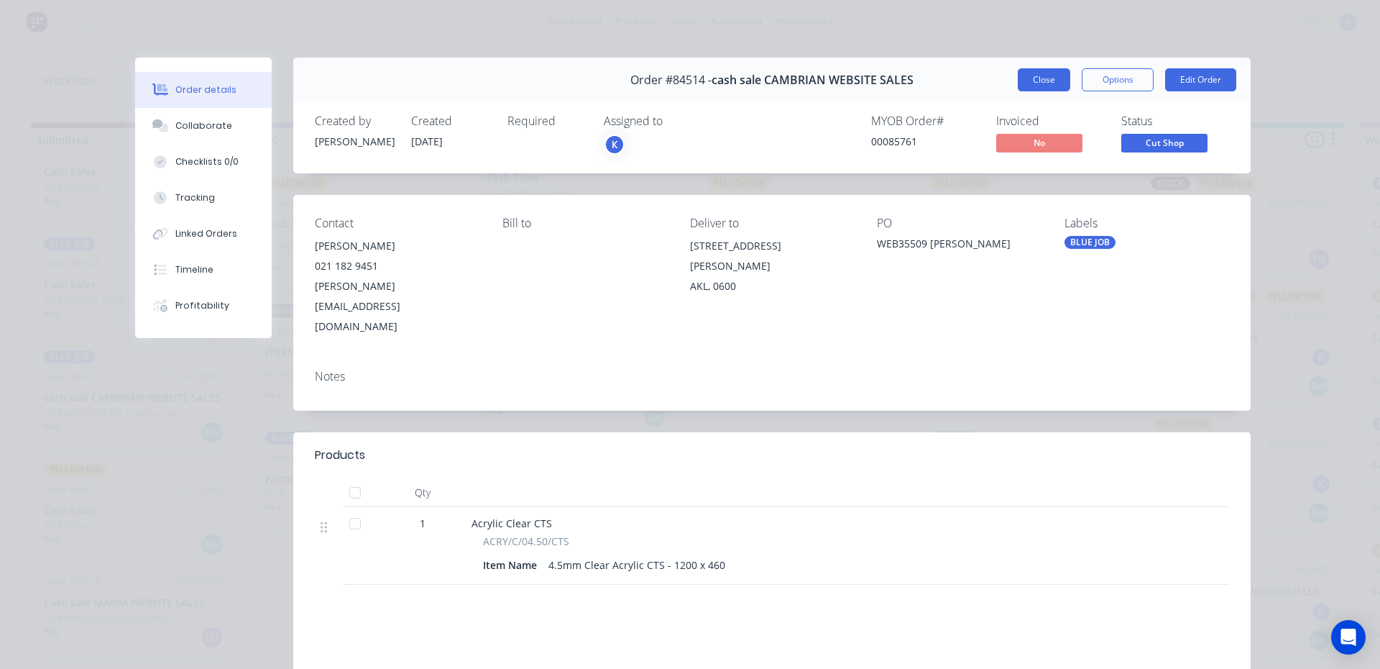
click at [1040, 81] on button "Close" at bounding box center [1044, 79] width 52 height 23
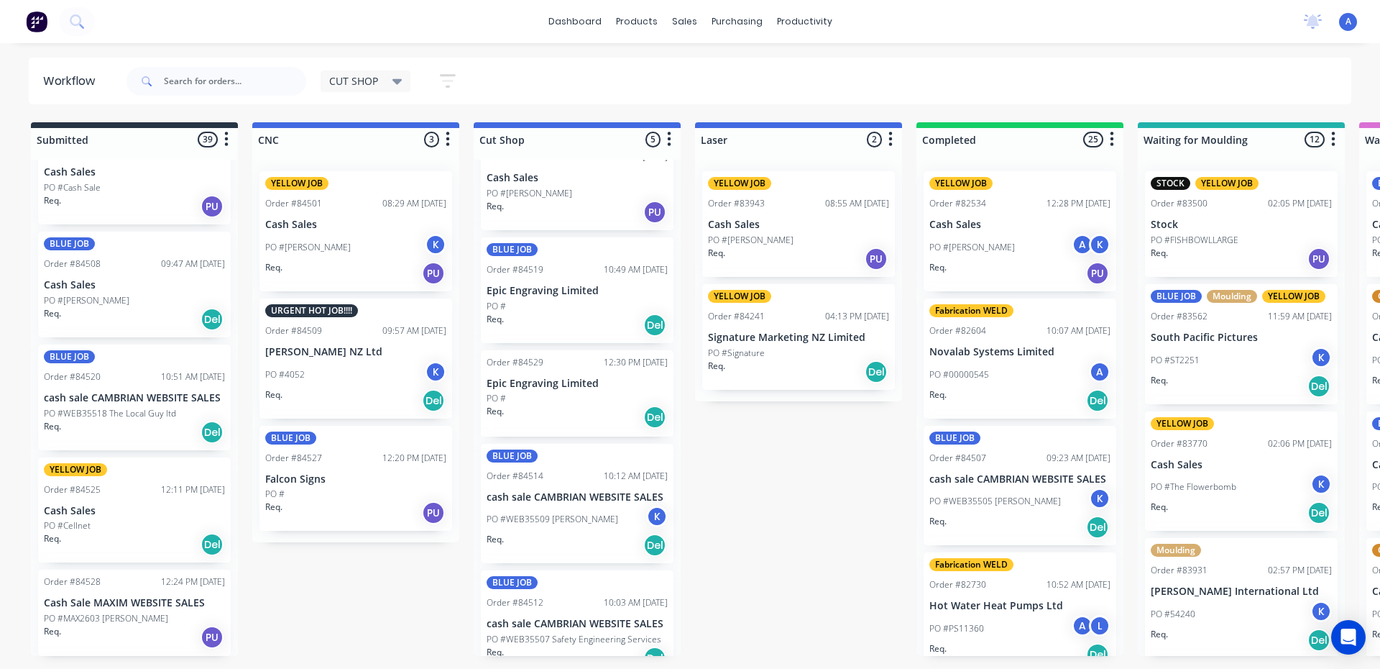
click at [563, 658] on div "Req. Del" at bounding box center [577, 658] width 181 height 24
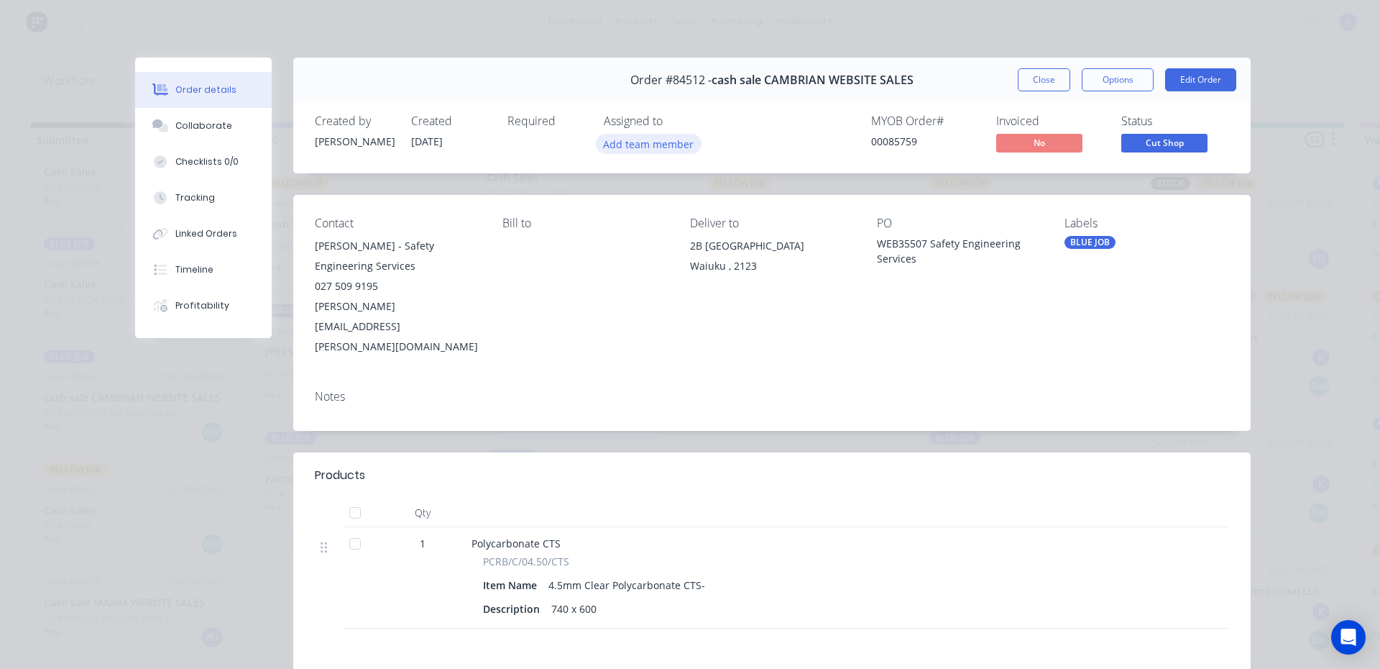
click at [656, 145] on button "Add team member" at bounding box center [649, 143] width 106 height 19
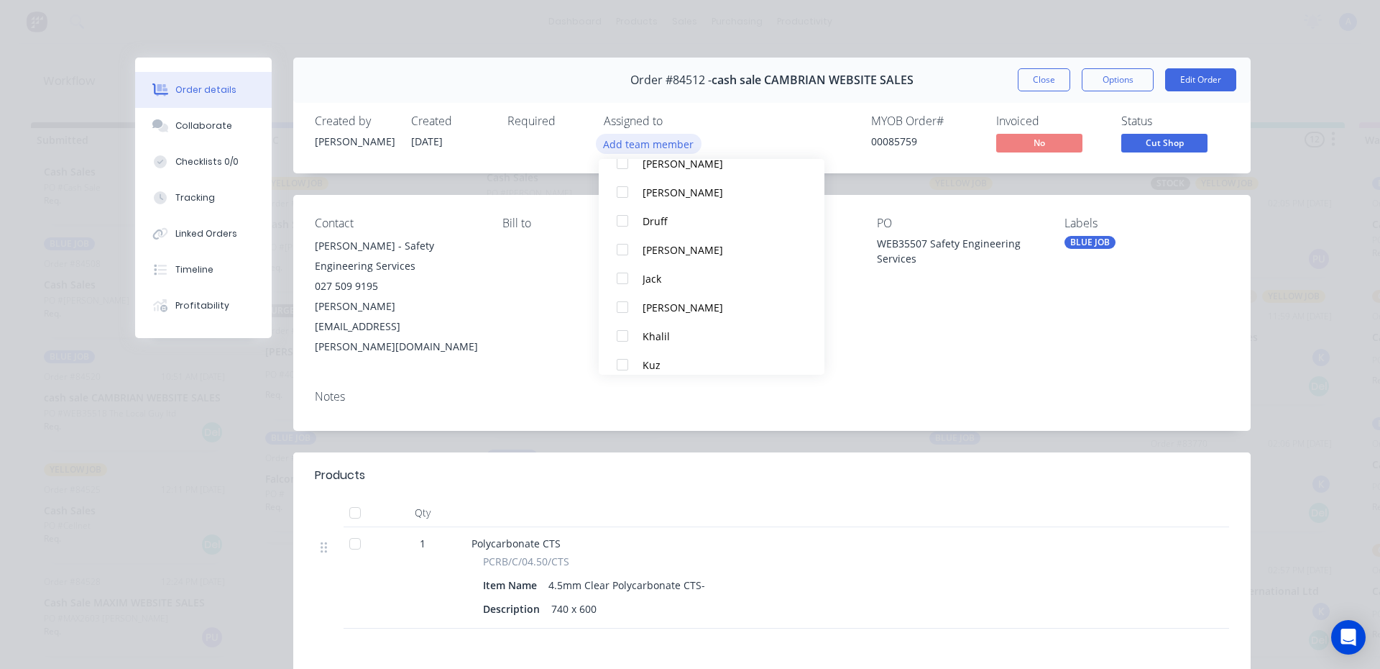
scroll to position [95, 0]
click at [674, 337] on div "Khalil" at bounding box center [719, 330] width 152 height 15
click at [1043, 87] on button "Close" at bounding box center [1044, 79] width 52 height 23
